Goal: Transaction & Acquisition: Obtain resource

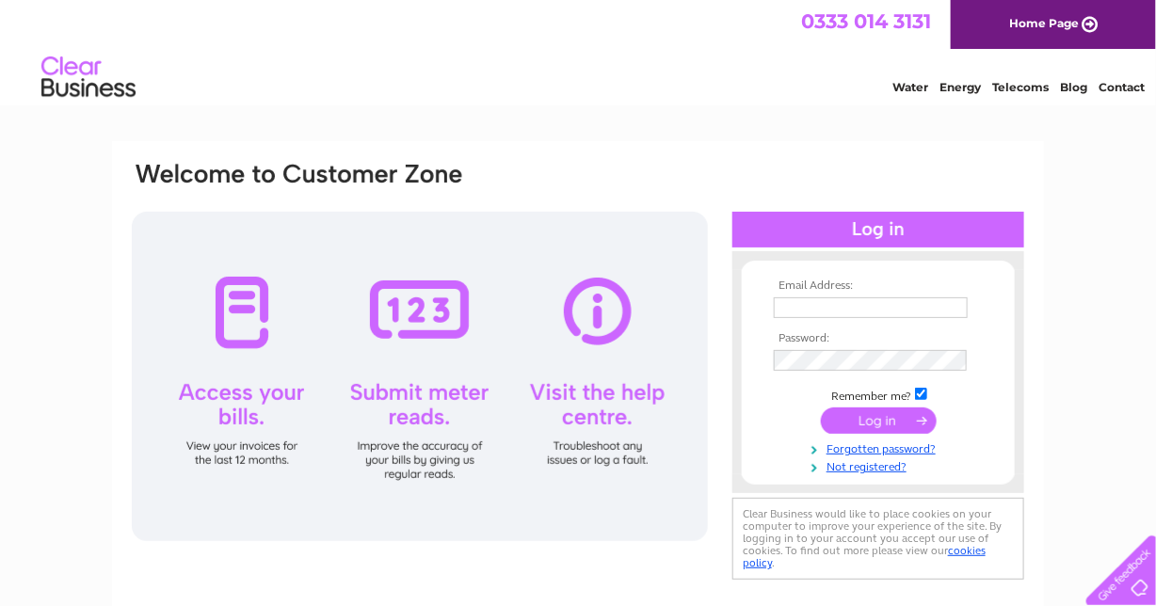
type input "[EMAIL_ADDRESS][DOMAIN_NAME]"
drag, startPoint x: 902, startPoint y: 422, endPoint x: 914, endPoint y: 409, distance: 18.0
click at [902, 422] on input "submit" at bounding box center [879, 421] width 116 height 26
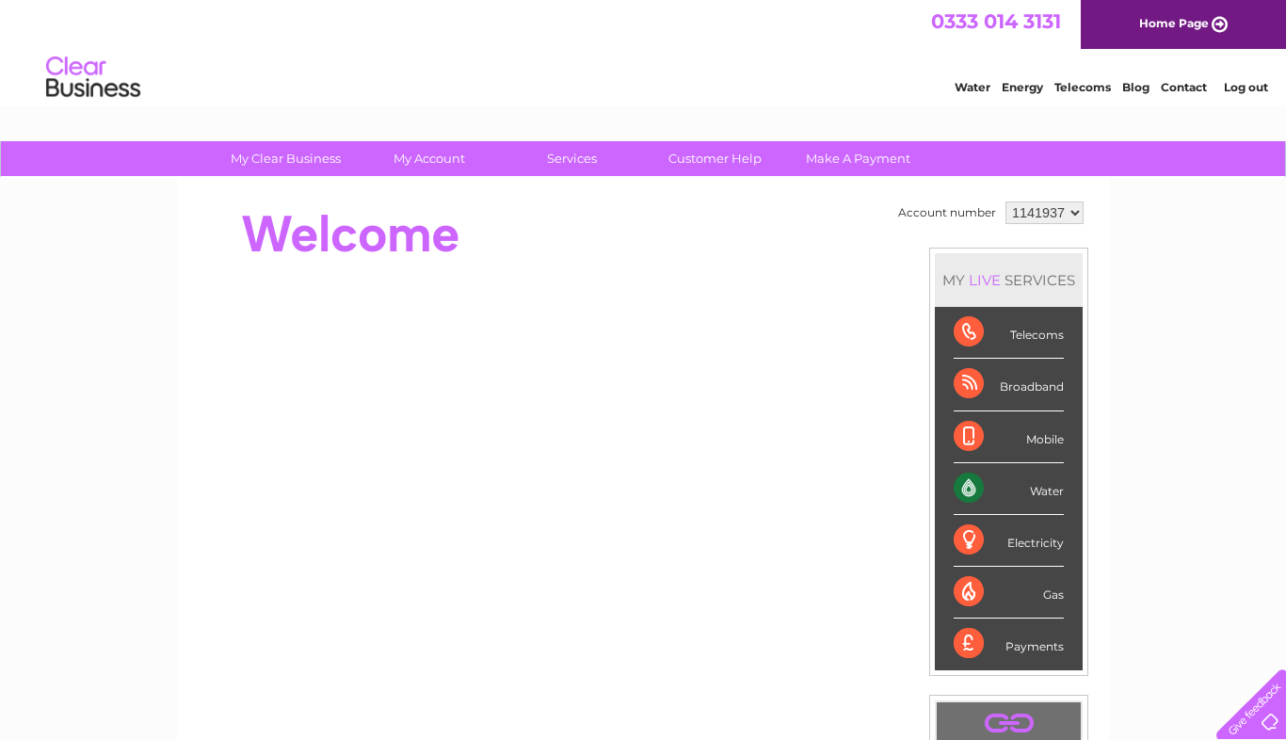
click at [1043, 221] on select "1141937 1150938" at bounding box center [1044, 212] width 78 height 23
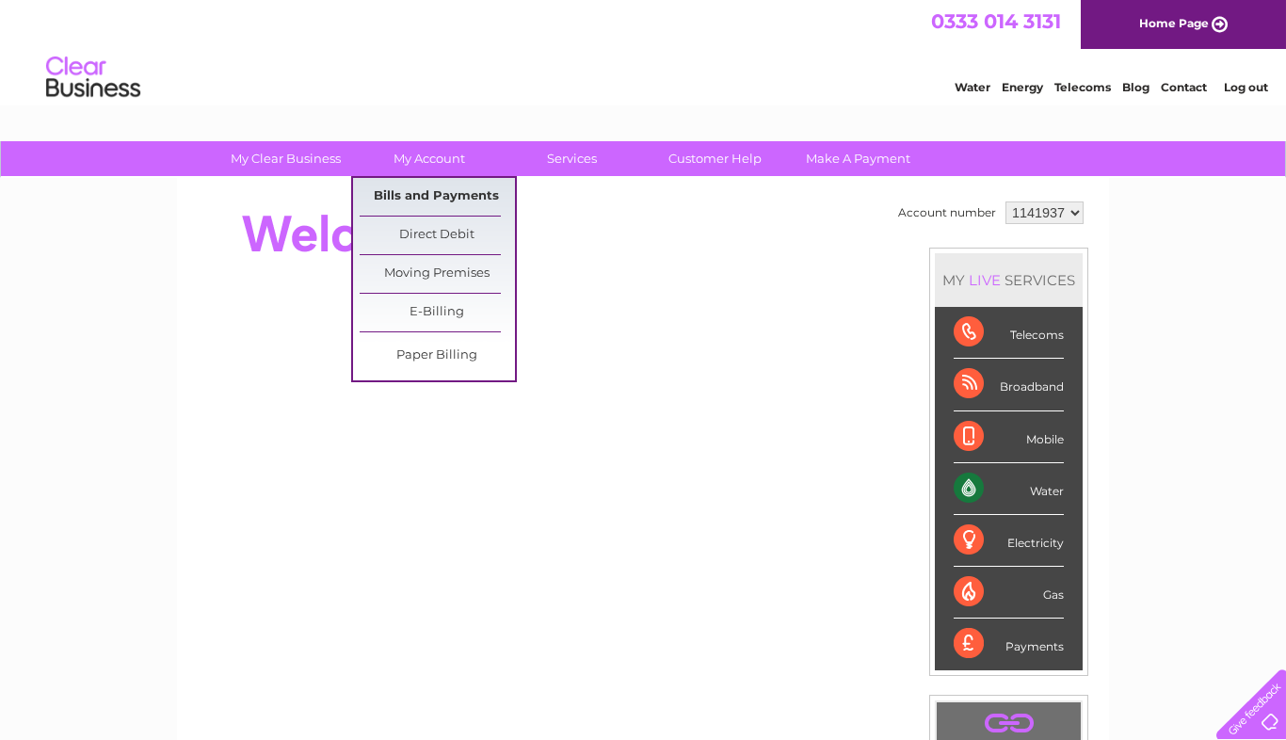
click at [421, 200] on link "Bills and Payments" at bounding box center [437, 197] width 155 height 38
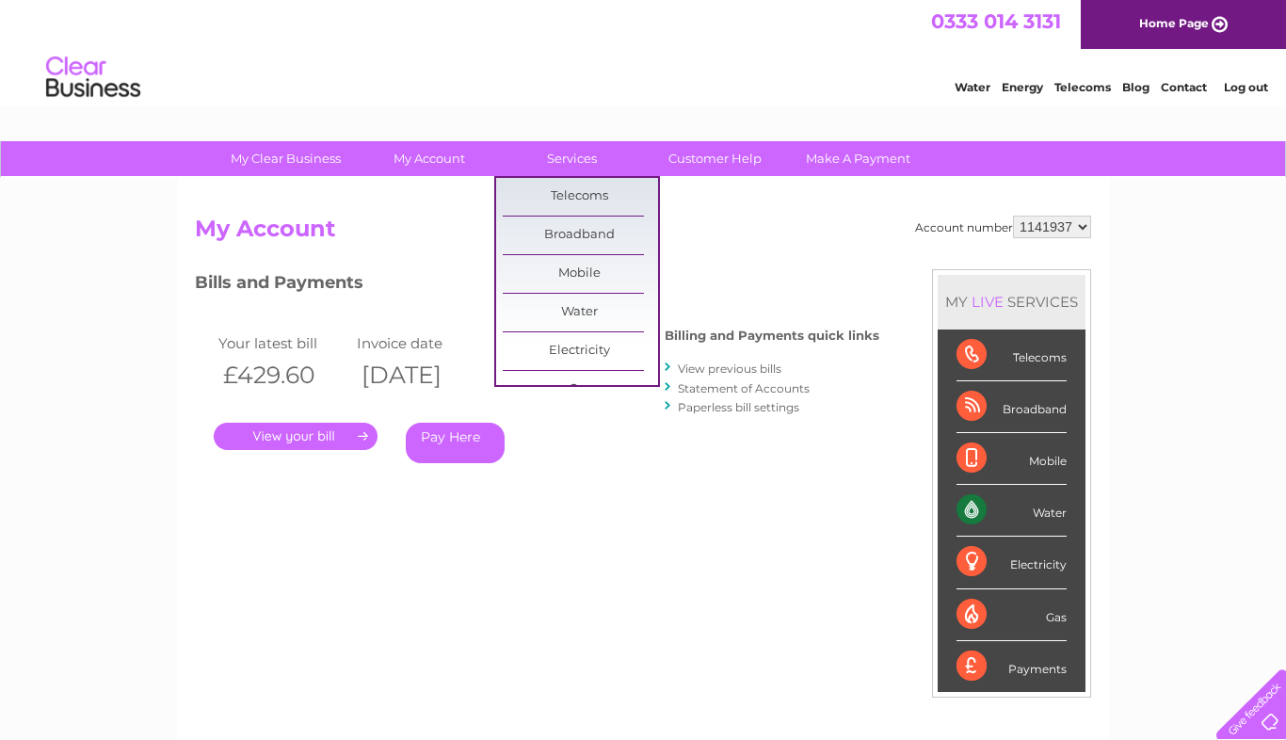
drag, startPoint x: 402, startPoint y: 213, endPoint x: 393, endPoint y: 221, distance: 12.7
click at [402, 213] on div "Account number 1141937 1150938 My Account MY LIVE SERVICES Telecoms Broadband M…" at bounding box center [643, 489] width 932 height 623
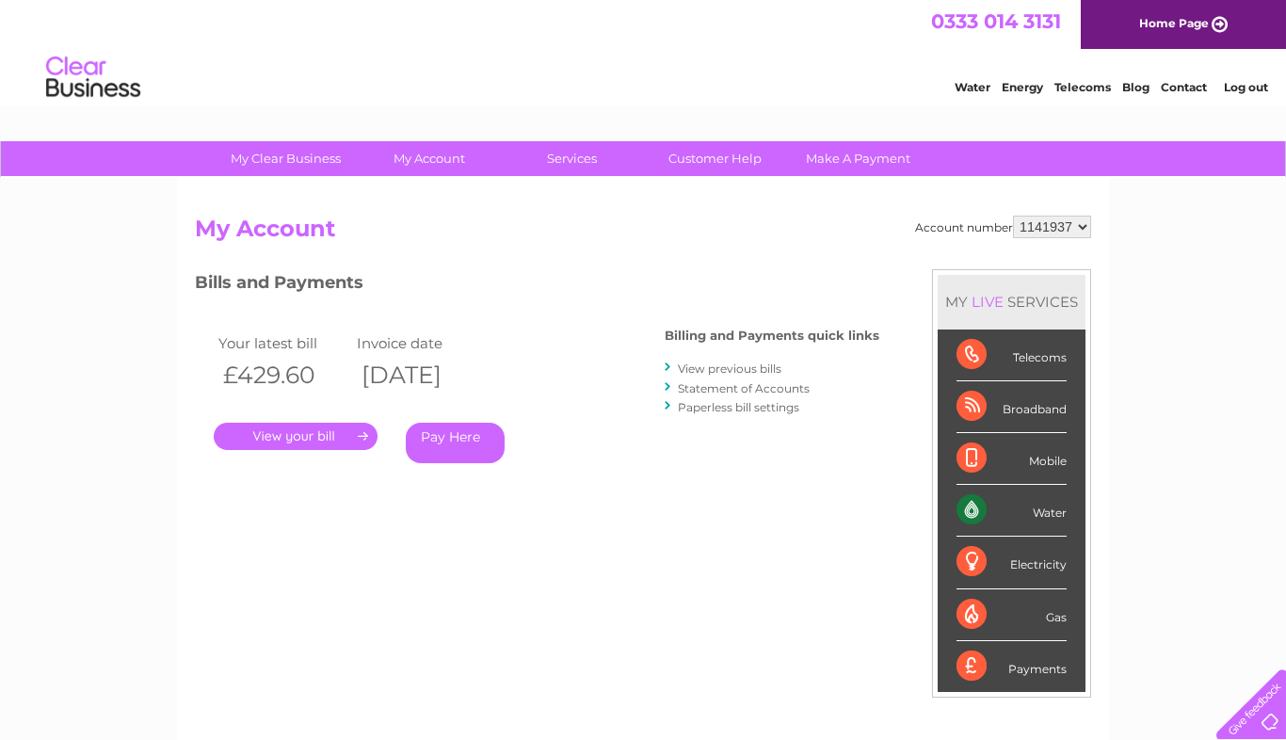
click at [291, 425] on link "." at bounding box center [296, 436] width 164 height 27
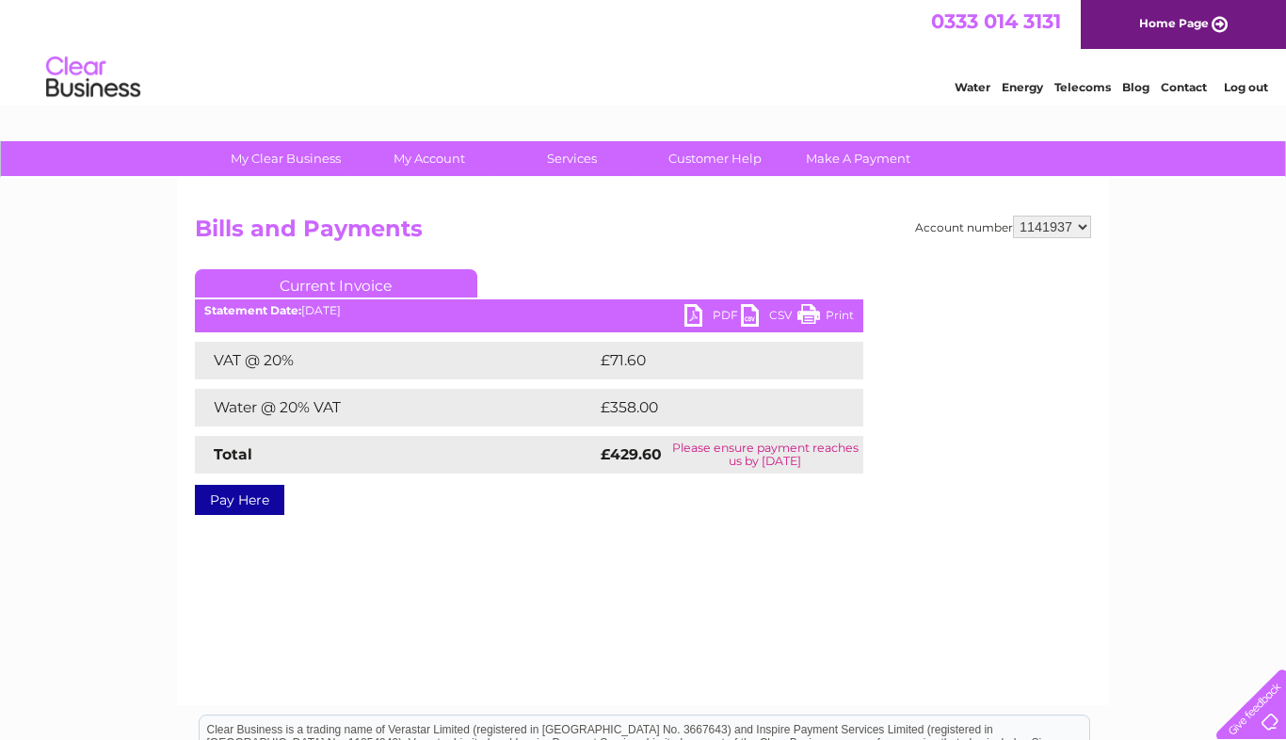
click at [691, 312] on link "PDF" at bounding box center [712, 317] width 56 height 27
click at [1050, 221] on select "1141937 1150938" at bounding box center [1052, 227] width 78 height 23
select select "1150938"
click at [1015, 216] on select "1141937 1150938" at bounding box center [1052, 227] width 78 height 23
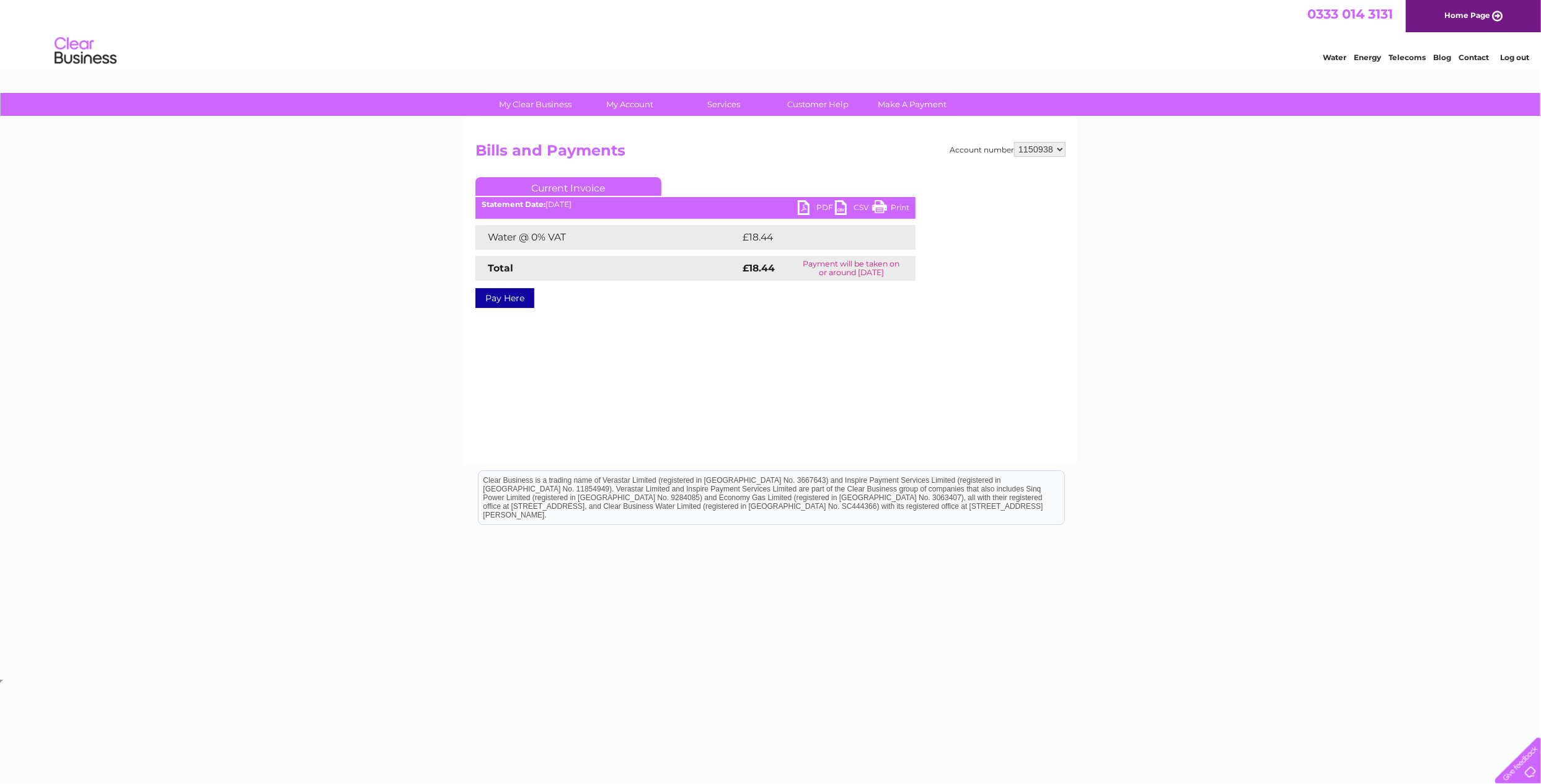
click at [815, 208] on link "PDF" at bounding box center [816, 209] width 37 height 18
